Goal: Task Accomplishment & Management: Complete application form

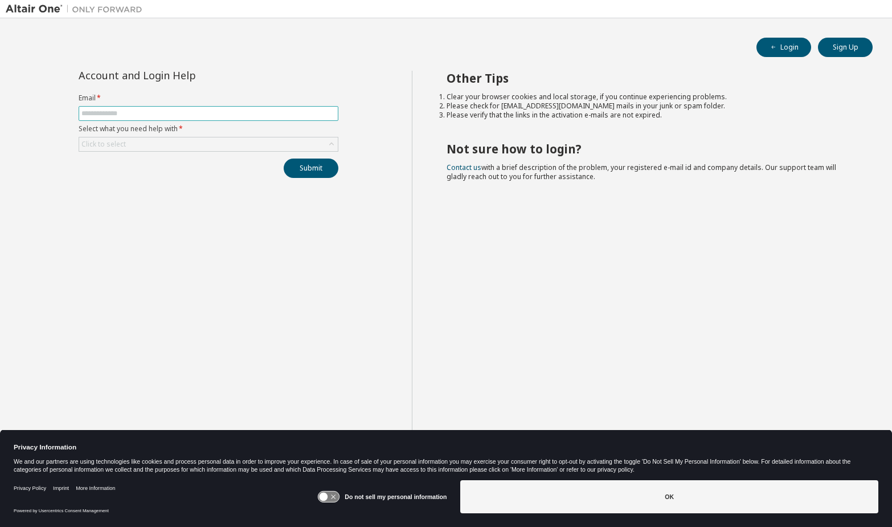
click at [171, 113] on input "text" at bounding box center [208, 113] width 254 height 9
type input "**********"
click at [122, 144] on div "Click to select" at bounding box center [103, 144] width 44 height 9
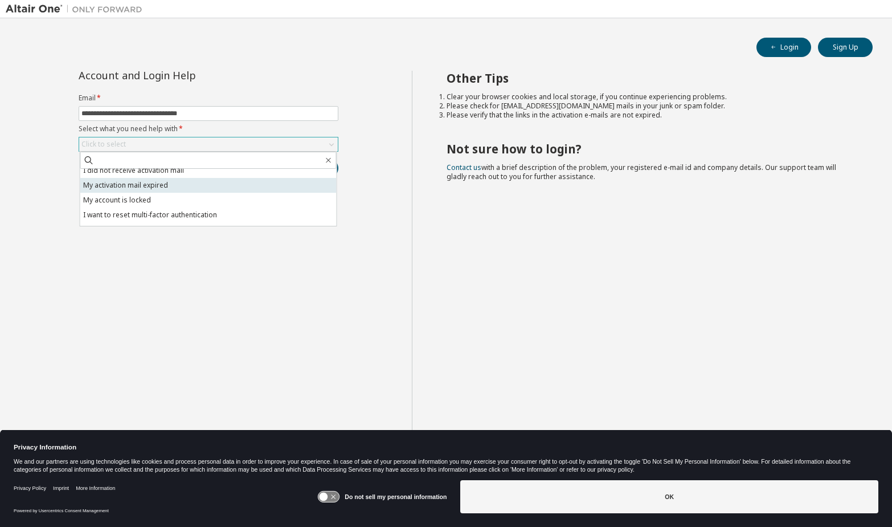
scroll to position [32, 0]
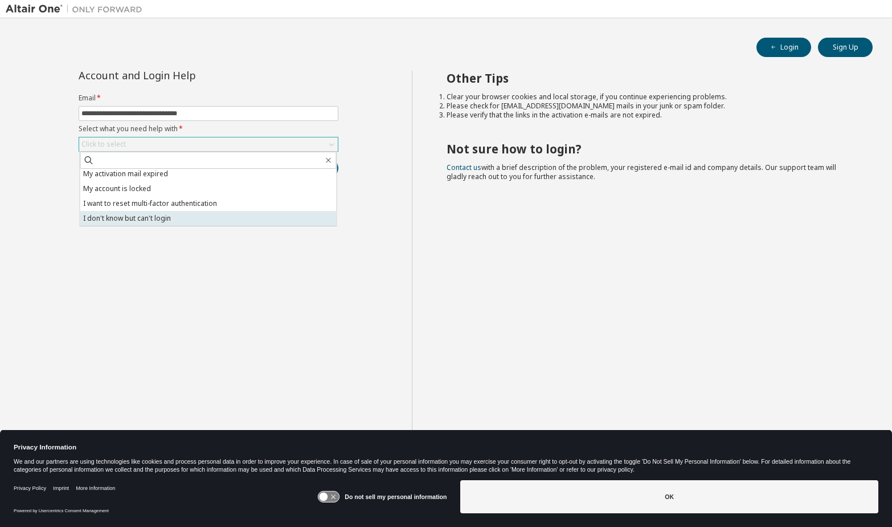
click at [148, 222] on li "I don't know but can't login" at bounding box center [208, 218] width 256 height 15
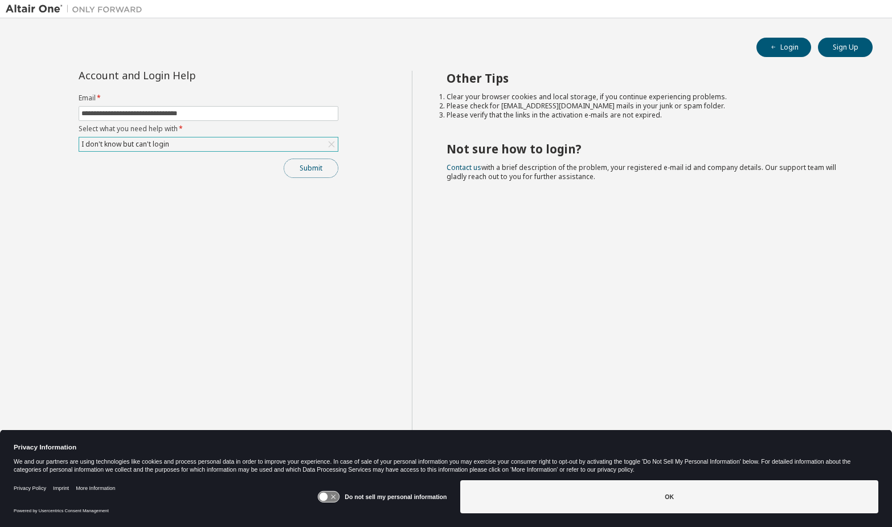
click at [305, 174] on button "Submit" at bounding box center [311, 167] width 55 height 19
click at [323, 171] on button "Submit" at bounding box center [311, 167] width 55 height 19
click at [846, 51] on button "Sign Up" at bounding box center [845, 47] width 55 height 19
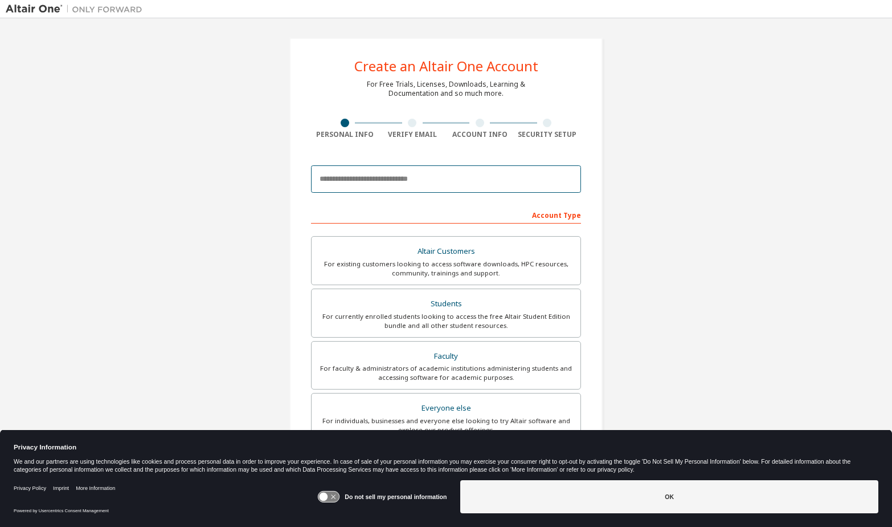
click at [387, 174] on input "email" at bounding box center [446, 178] width 270 height 27
